Goal: Information Seeking & Learning: Check status

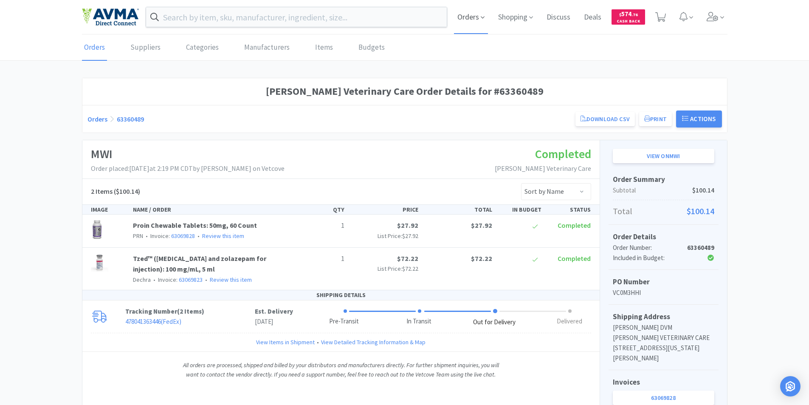
click at [470, 15] on span "Orders" at bounding box center [471, 17] width 34 height 34
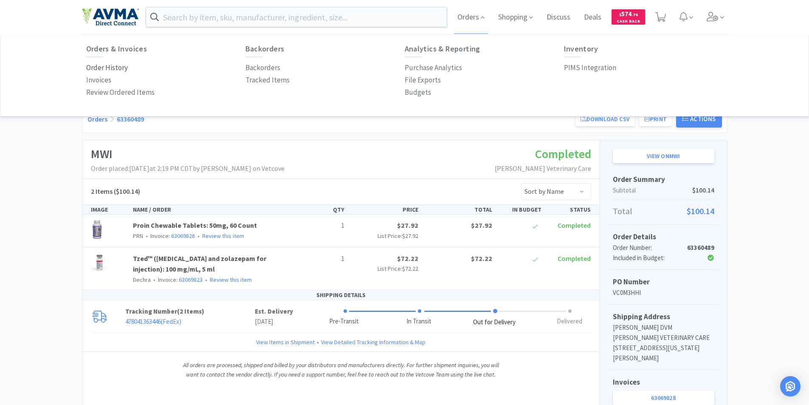
click at [107, 67] on p "Order History" at bounding box center [107, 67] width 42 height 11
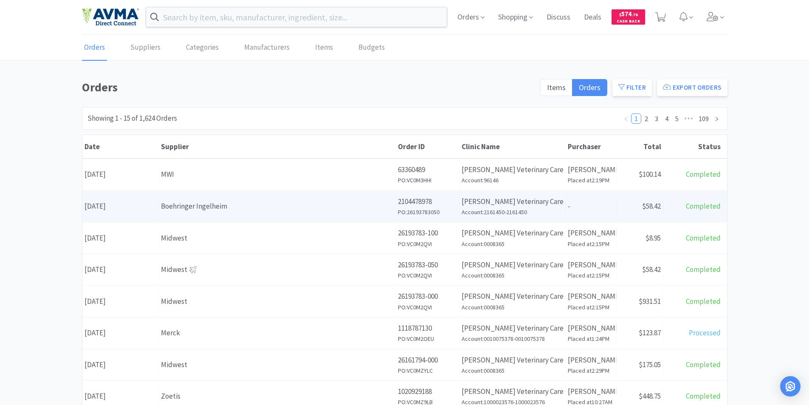
click at [114, 207] on div "Date [DATE]" at bounding box center [120, 206] width 76 height 22
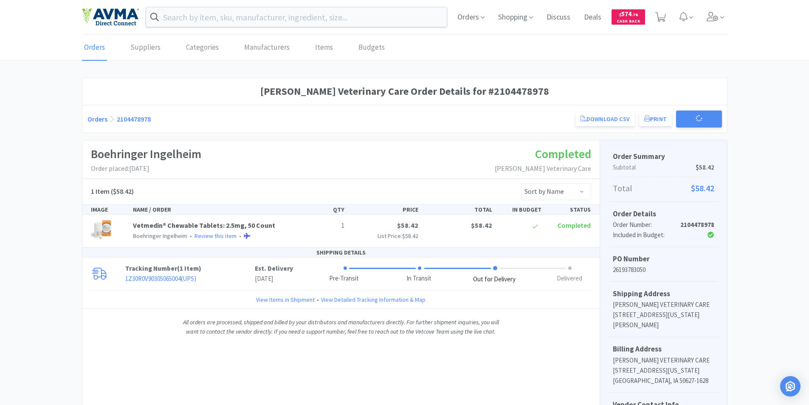
click at [114, 207] on div "IMAGE" at bounding box center [108, 209] width 42 height 9
click at [217, 17] on input "text" at bounding box center [296, 17] width 301 height 20
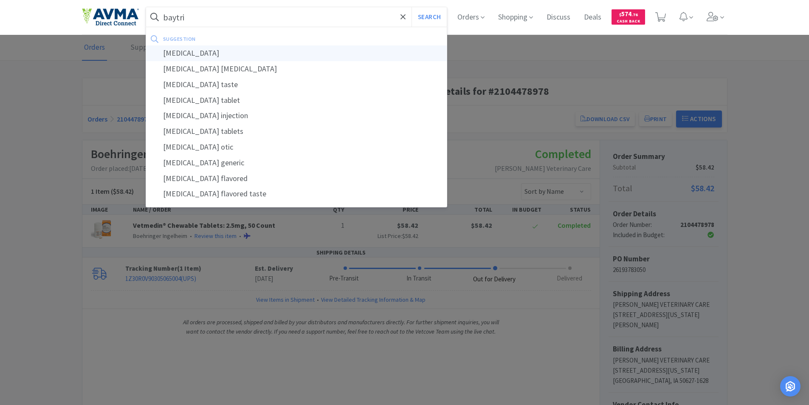
click at [175, 51] on div "[MEDICAL_DATA]" at bounding box center [296, 53] width 301 height 16
type input "[MEDICAL_DATA]"
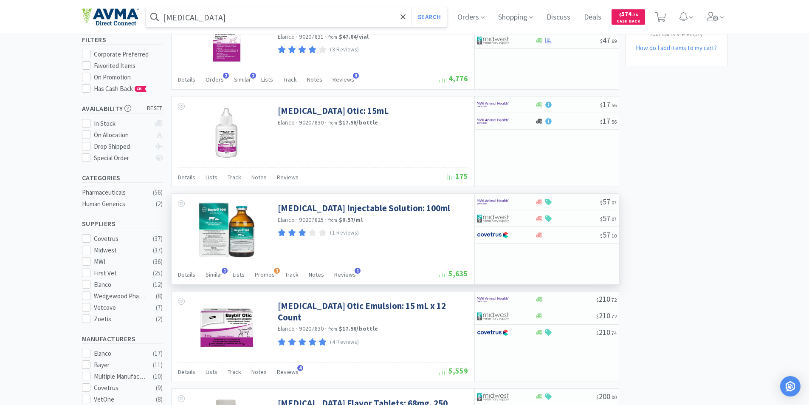
scroll to position [85, 0]
